Goal: Task Accomplishment & Management: Use online tool/utility

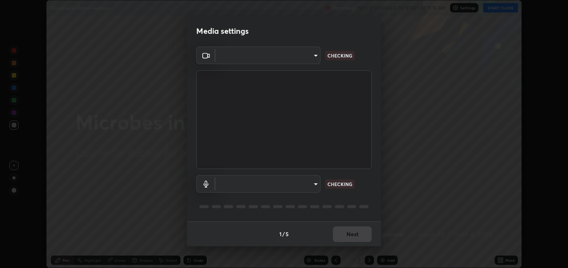
scroll to position [268, 568]
type input "2c59b190f107927fcb55c6cdfe149e37458de3dbae8a46ba74a2f9008a67dca9"
click at [310, 188] on body "Erase all Microbes in Human welfare Recording WAS SCHEDULED TO START AT 11:15 A…" at bounding box center [284, 134] width 568 height 268
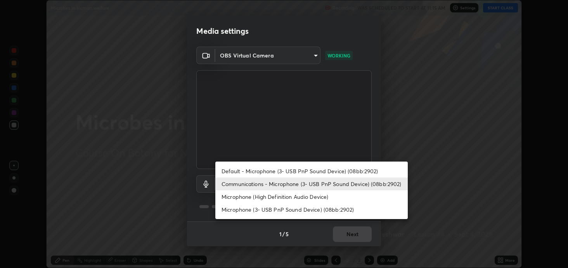
click at [308, 171] on li "Default - Microphone (3- USB PnP Sound Device) (08bb:2902)" at bounding box center [311, 171] width 192 height 13
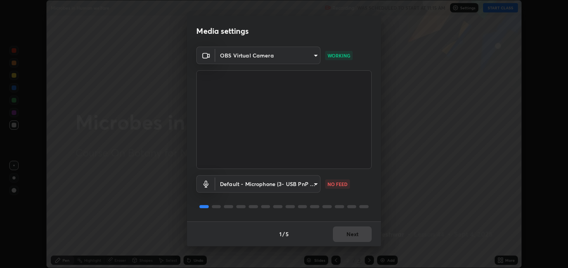
click at [315, 182] on body "Erase all Microbes in Human welfare Recording WAS SCHEDULED TO START AT 11:15 A…" at bounding box center [284, 134] width 568 height 268
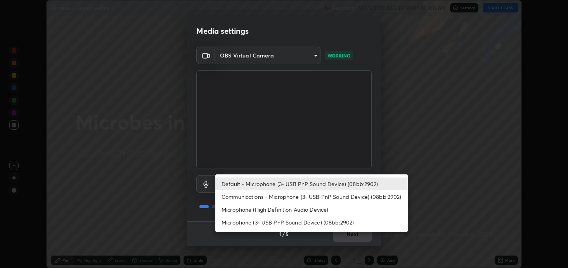
click at [315, 193] on li "Communications - Microphone (3- USB PnP Sound Device) (08bb:2902)" at bounding box center [311, 196] width 192 height 13
type input "communications"
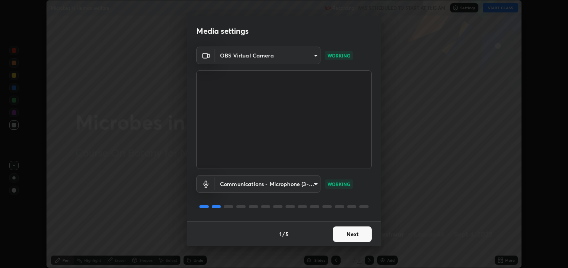
click at [353, 236] on button "Next" at bounding box center [352, 234] width 39 height 16
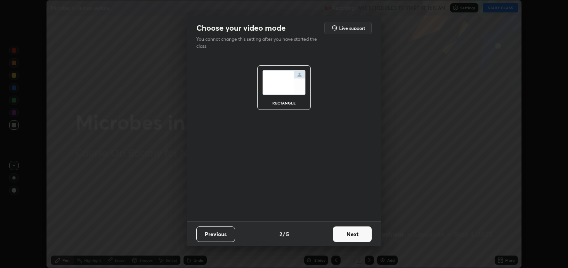
click at [354, 236] on button "Next" at bounding box center [352, 234] width 39 height 16
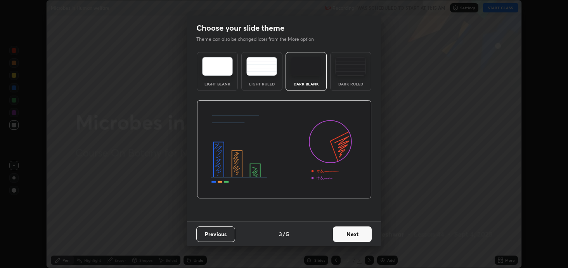
click at [351, 78] on div "Dark Ruled" at bounding box center [350, 71] width 41 height 39
click at [351, 236] on button "Next" at bounding box center [352, 234] width 39 height 16
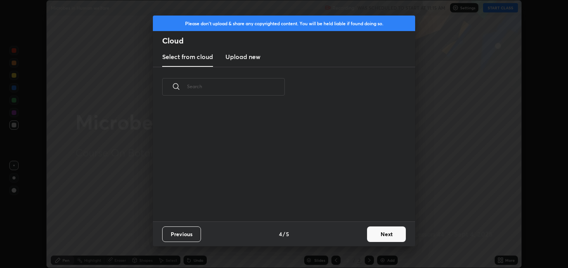
click at [370, 234] on button "Next" at bounding box center [386, 234] width 39 height 16
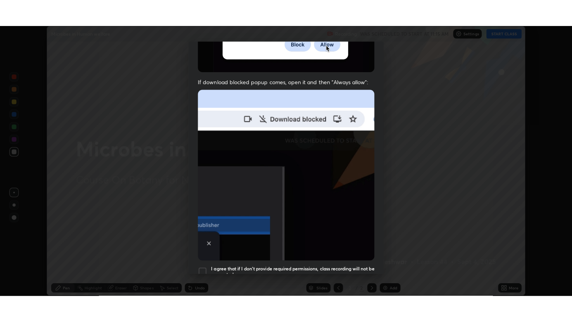
scroll to position [157, 0]
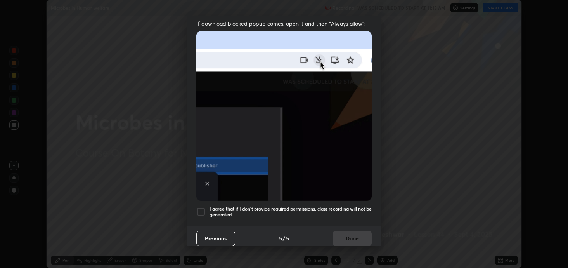
click at [201, 207] on div at bounding box center [200, 211] width 9 height 9
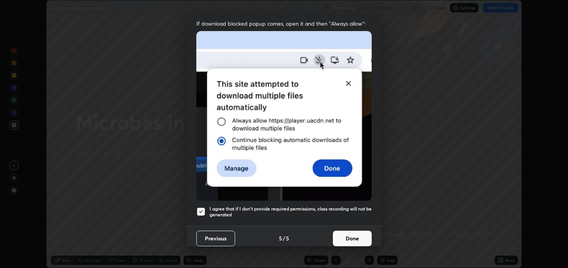
click at [345, 233] on button "Done" at bounding box center [352, 238] width 39 height 16
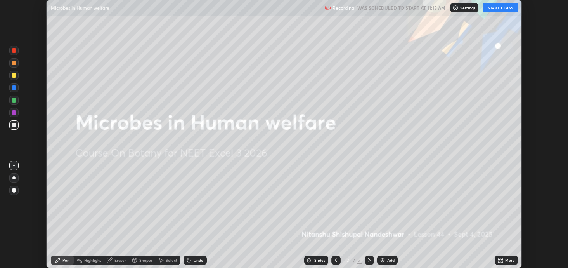
click at [499, 258] on icon at bounding box center [499, 259] width 2 height 2
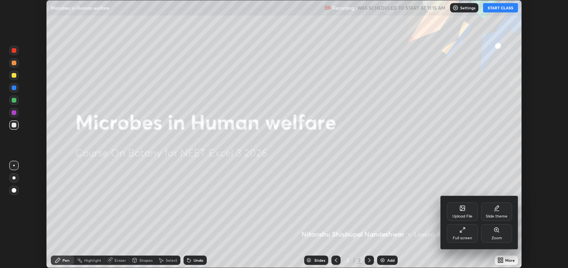
click at [464, 228] on icon at bounding box center [464, 228] width 2 height 2
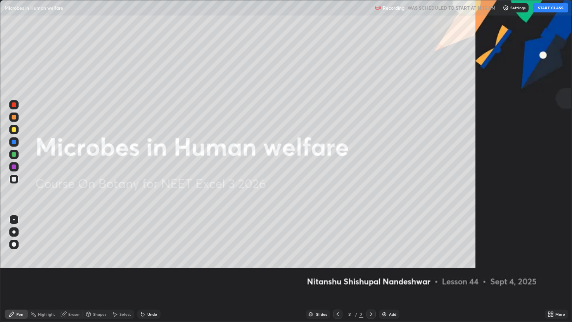
scroll to position [322, 572]
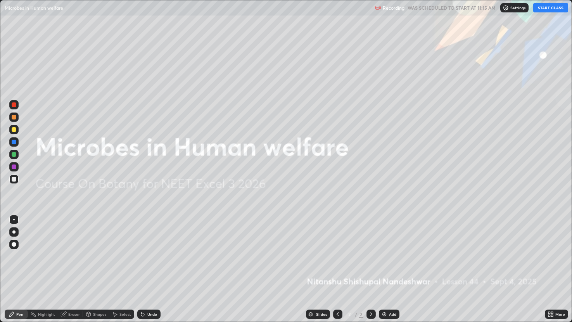
click at [546, 9] on button "START CLASS" at bounding box center [551, 7] width 35 height 9
click at [550, 267] on icon at bounding box center [550, 313] width 2 height 2
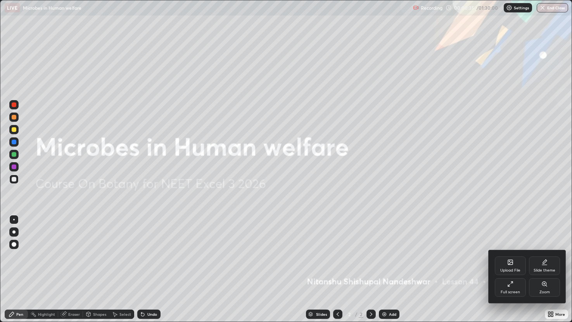
click at [510, 265] on icon at bounding box center [511, 262] width 6 height 6
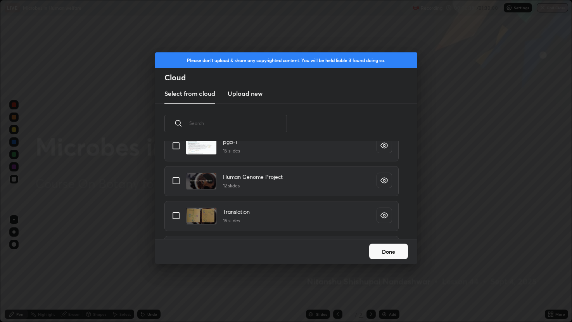
scroll to position [204, 0]
click at [177, 182] on input "grid" at bounding box center [176, 179] width 16 height 16
checkbox input "true"
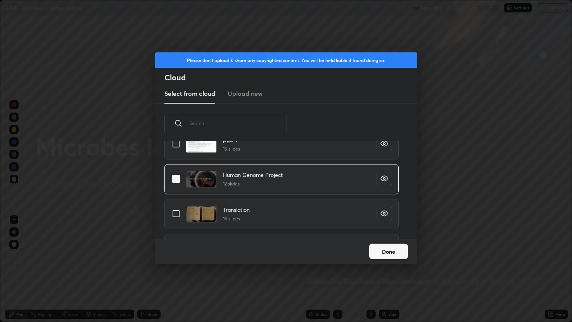
click at [380, 252] on button "Done" at bounding box center [388, 252] width 39 height 16
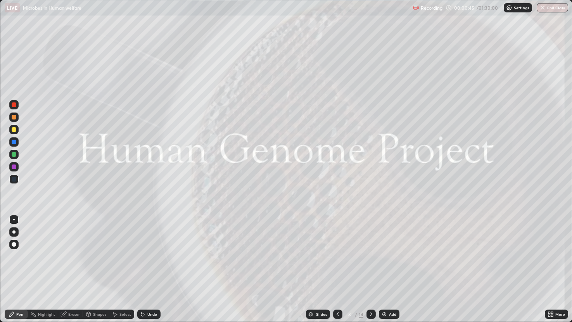
click at [322, 267] on div "Slides" at bounding box center [321, 314] width 11 height 4
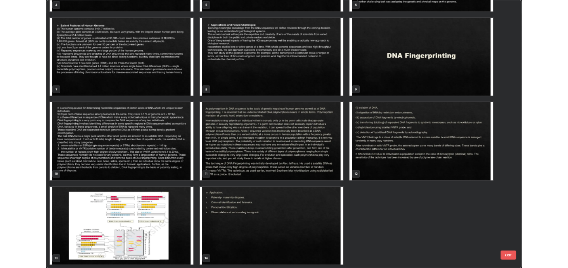
scroll to position [184, 0]
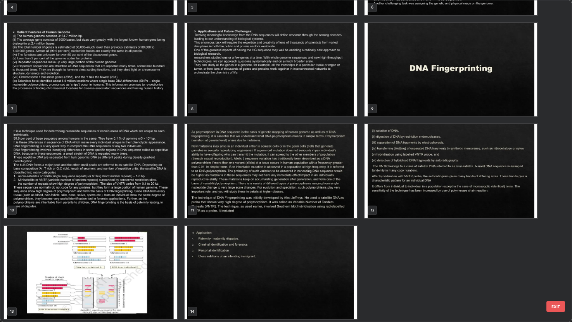
click at [146, 179] on img "grid" at bounding box center [90, 171] width 173 height 94
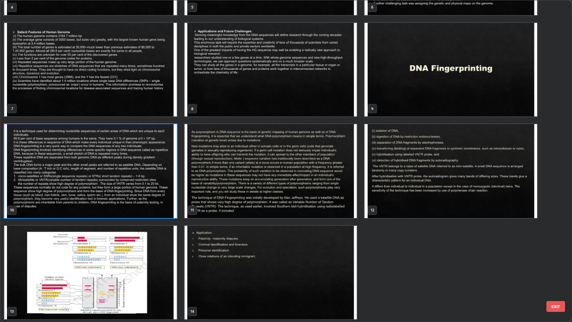
click at [141, 177] on img "grid" at bounding box center [90, 171] width 173 height 94
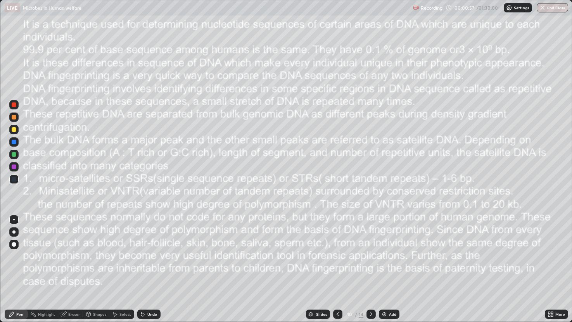
click at [12, 132] on div at bounding box center [13, 129] width 9 height 9
click at [371, 267] on icon at bounding box center [371, 314] width 6 height 6
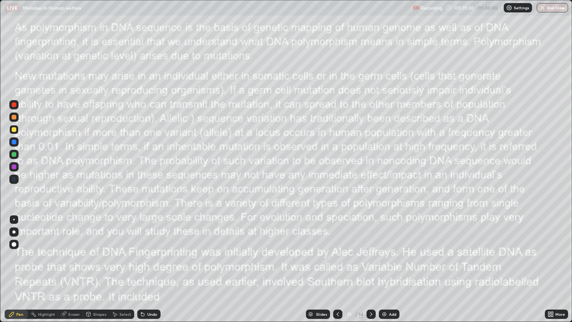
click at [371, 267] on icon at bounding box center [371, 314] width 6 height 6
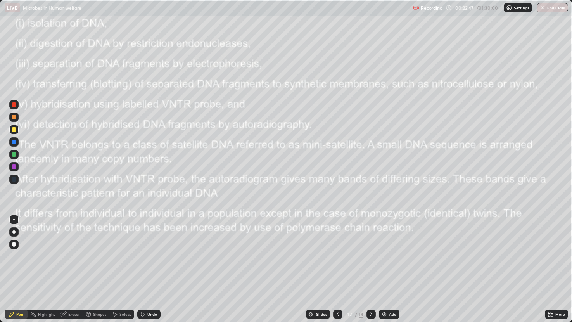
click at [15, 143] on div at bounding box center [14, 142] width 5 height 5
click at [549, 267] on icon at bounding box center [550, 313] width 2 height 2
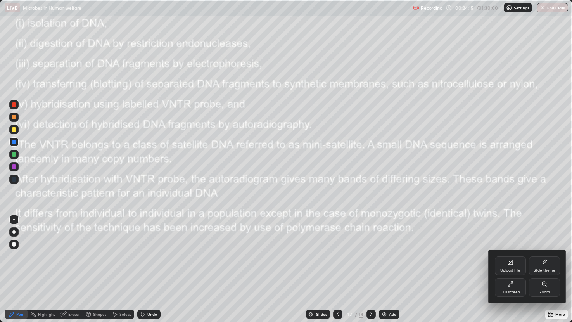
click at [508, 267] on icon at bounding box center [511, 284] width 6 height 6
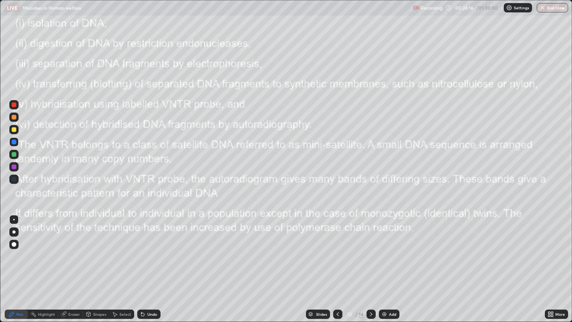
scroll to position [38535, 38234]
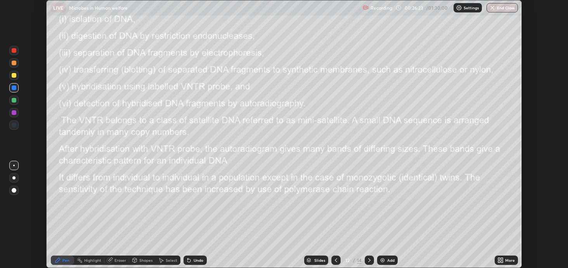
click at [381, 260] on img at bounding box center [382, 260] width 6 height 6
click at [14, 113] on div at bounding box center [14, 112] width 5 height 5
click at [335, 262] on icon at bounding box center [336, 260] width 6 height 6
click at [14, 76] on div at bounding box center [14, 75] width 5 height 5
click at [15, 66] on div at bounding box center [13, 62] width 9 height 9
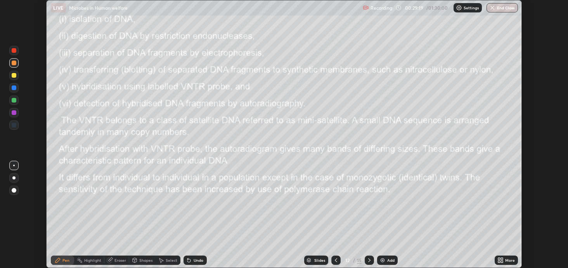
click at [369, 260] on icon at bounding box center [369, 260] width 6 height 6
click at [15, 102] on div at bounding box center [14, 100] width 5 height 5
click at [17, 114] on div at bounding box center [13, 112] width 9 height 9
click at [14, 76] on div at bounding box center [14, 75] width 5 height 5
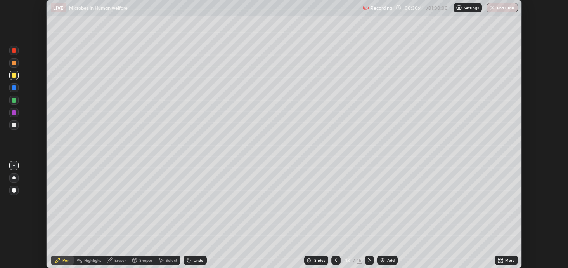
click at [1, 239] on div "Setting up your live class" at bounding box center [284, 134] width 568 height 268
click at [14, 110] on div at bounding box center [14, 112] width 5 height 5
click at [369, 260] on icon at bounding box center [369, 260] width 6 height 6
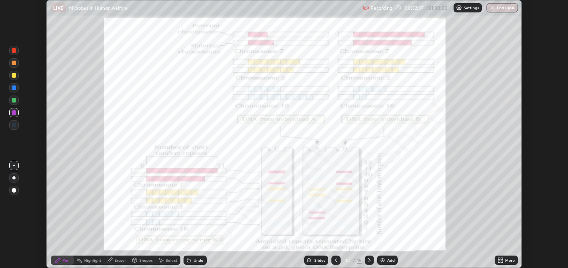
click at [14, 91] on div at bounding box center [13, 87] width 9 height 9
click at [369, 260] on icon at bounding box center [369, 260] width 6 height 6
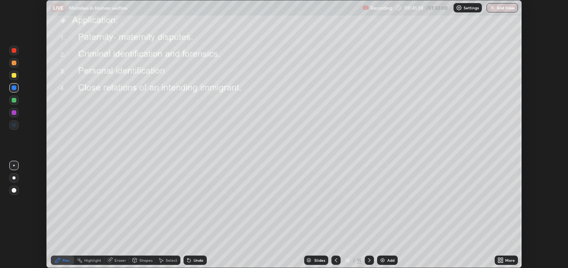
click at [507, 256] on div "More" at bounding box center [506, 259] width 23 height 9
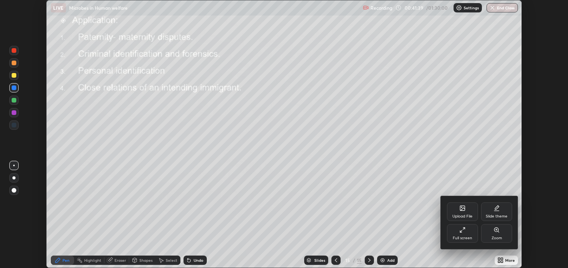
click at [462, 236] on div "Full screen" at bounding box center [462, 238] width 19 height 4
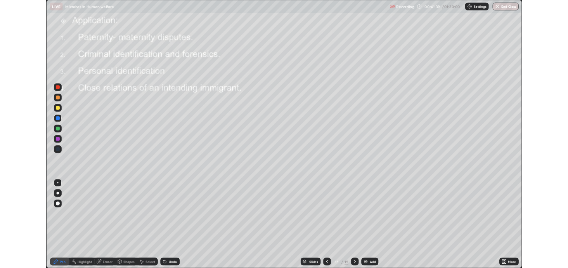
scroll to position [322, 572]
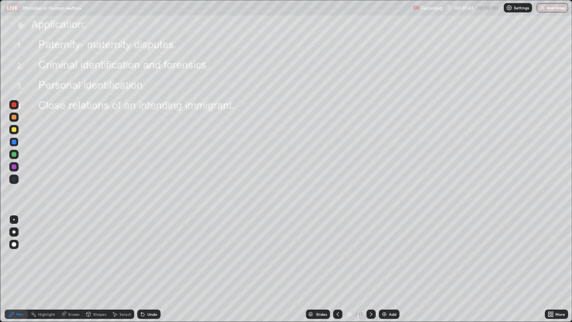
click at [561, 267] on div "More" at bounding box center [561, 314] width 10 height 4
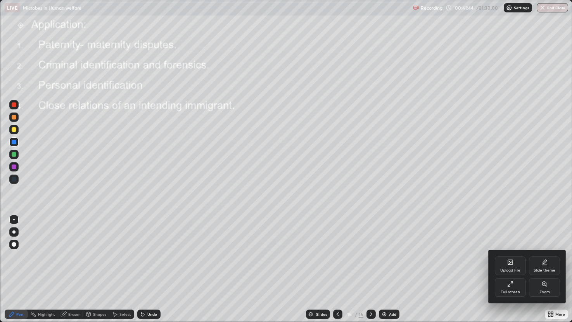
click at [513, 267] on div "Full screen" at bounding box center [510, 287] width 31 height 19
click at [509, 250] on div "Upload File Slide theme Full screen Zoom" at bounding box center [528, 276] width 78 height 53
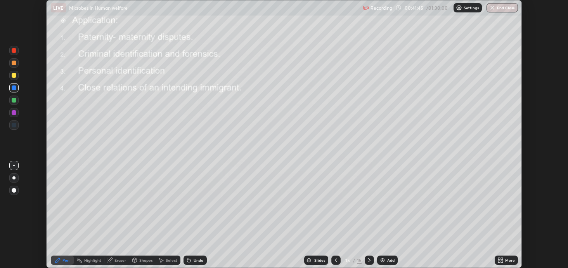
scroll to position [38535, 38234]
click at [557, 206] on div "Setting up your live class" at bounding box center [284, 134] width 568 height 268
click at [502, 258] on icon at bounding box center [502, 259] width 2 height 2
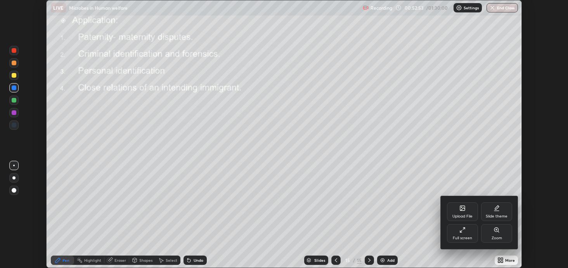
click at [469, 214] on div "Upload File" at bounding box center [462, 216] width 20 height 4
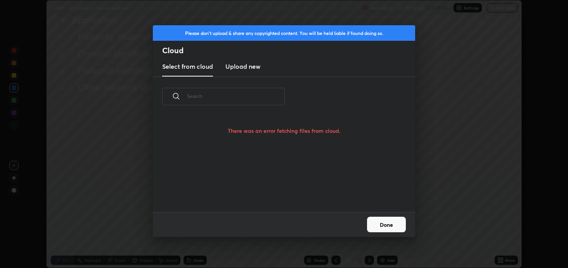
scroll to position [75, 249]
click at [394, 224] on button "Done" at bounding box center [386, 225] width 39 height 16
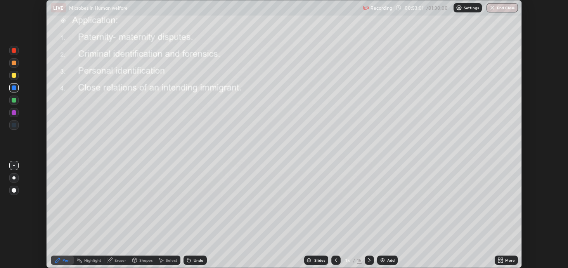
click at [504, 259] on icon at bounding box center [500, 260] width 6 height 6
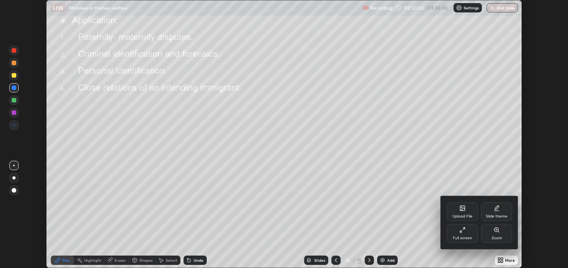
click at [466, 211] on div "Upload File" at bounding box center [462, 211] width 31 height 19
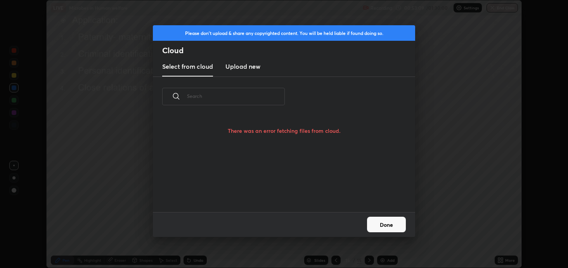
click at [489, 118] on div "Please don't upload & share any copyrighted content. You will be held liable if…" at bounding box center [284, 134] width 568 height 268
click at [397, 222] on button "Done" at bounding box center [386, 225] width 39 height 16
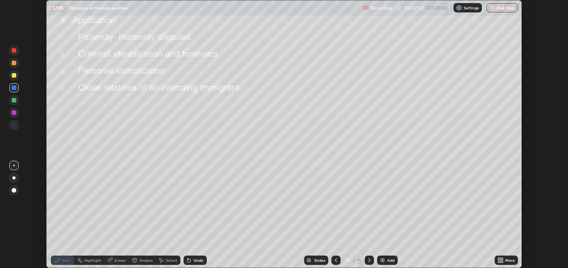
click at [385, 259] on div "Add" at bounding box center [387, 259] width 21 height 9
click at [498, 261] on icon at bounding box center [499, 261] width 2 height 2
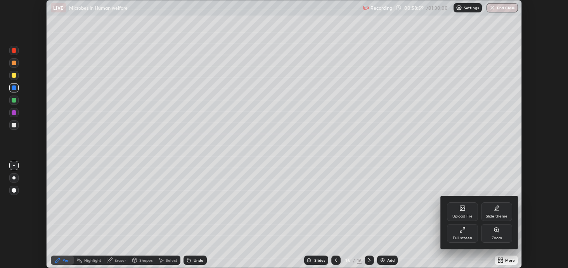
click at [489, 213] on div "Slide theme" at bounding box center [496, 211] width 31 height 19
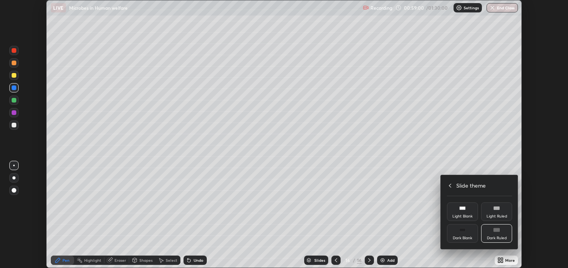
click at [449, 185] on icon at bounding box center [450, 186] width 2 height 4
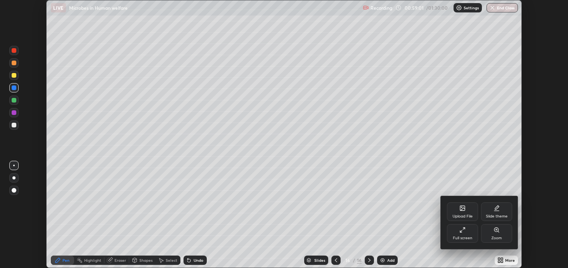
click at [462, 210] on icon at bounding box center [462, 208] width 5 height 5
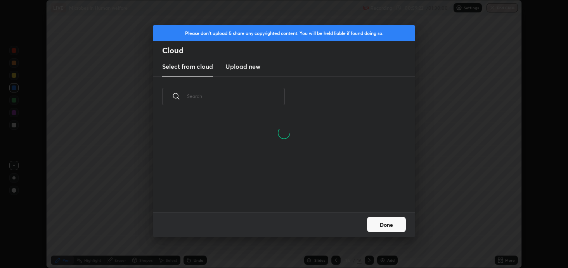
click at [379, 223] on button "Done" at bounding box center [386, 225] width 39 height 16
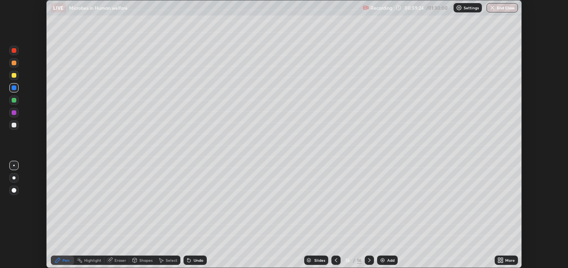
click at [500, 260] on icon at bounding box center [499, 261] width 2 height 2
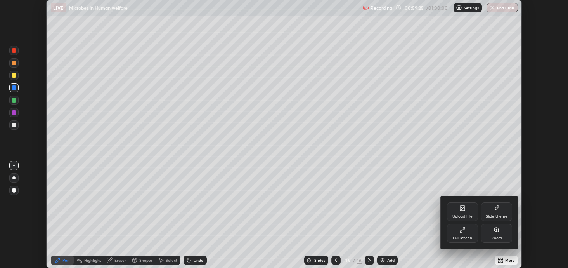
click at [465, 213] on div "Upload File" at bounding box center [462, 211] width 31 height 19
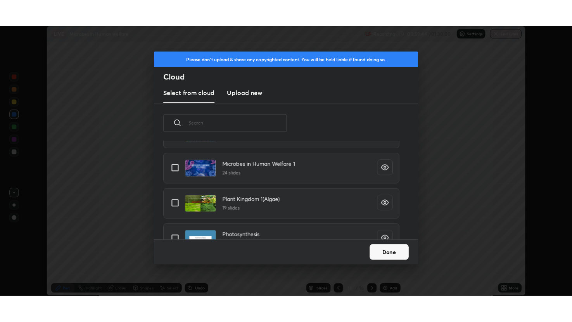
scroll to position [615, 0]
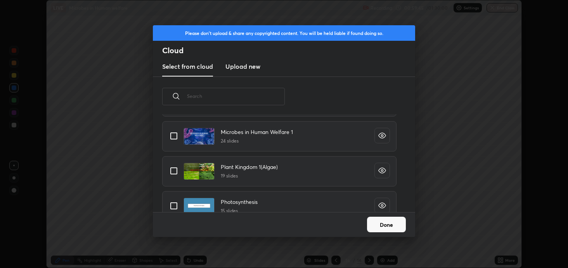
click at [181, 140] on input "grid" at bounding box center [174, 136] width 16 height 16
checkbox input "true"
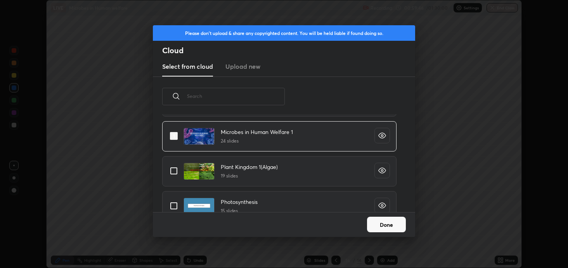
click at [385, 222] on button "Done" at bounding box center [386, 225] width 39 height 16
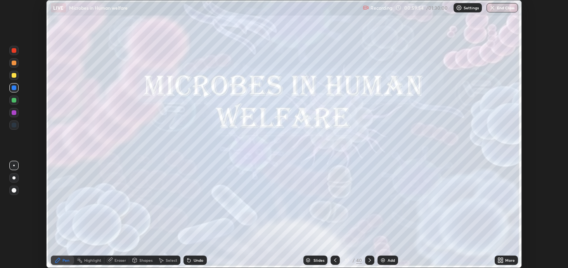
click at [498, 254] on div "More" at bounding box center [506, 260] width 23 height 16
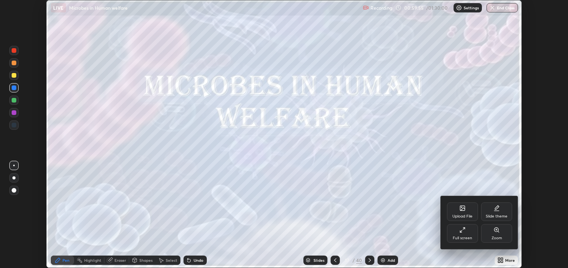
click at [456, 233] on div "Full screen" at bounding box center [462, 233] width 31 height 19
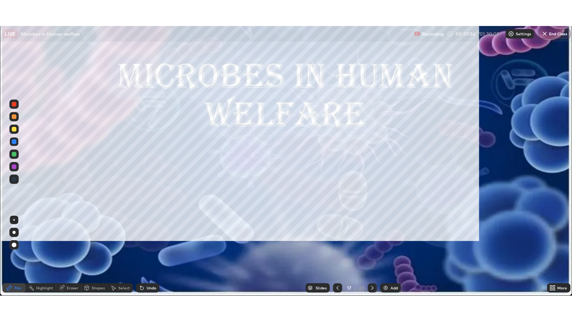
scroll to position [322, 572]
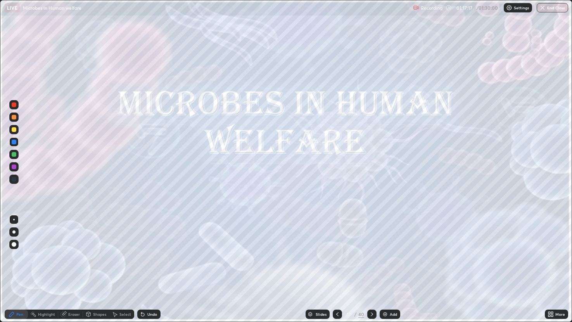
click at [553, 11] on button "End Class" at bounding box center [552, 7] width 31 height 9
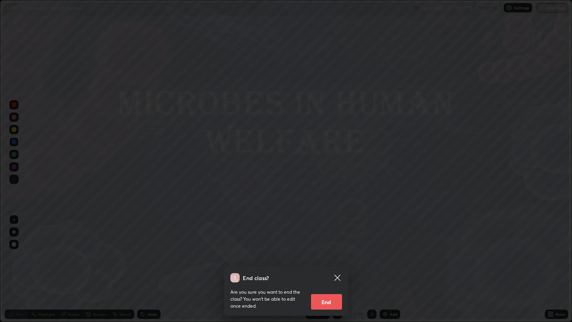
click at [337, 267] on button "End" at bounding box center [326, 302] width 31 height 16
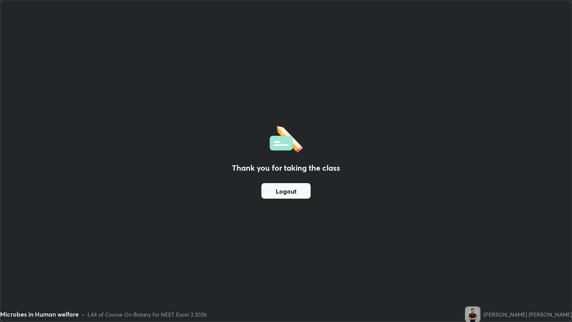
click at [276, 192] on button "Logout" at bounding box center [286, 191] width 49 height 16
